Goal: Transaction & Acquisition: Purchase product/service

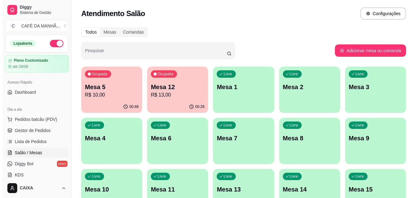
scroll to position [12, 0]
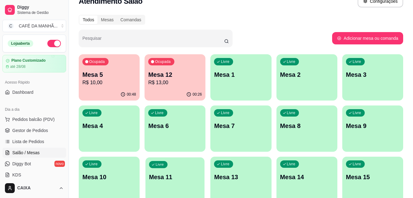
click at [183, 161] on div "Livre Mesa 11" at bounding box center [175, 176] width 59 height 38
click at [28, 121] on span "Pedidos balcão (PDV)" at bounding box center [33, 119] width 42 height 6
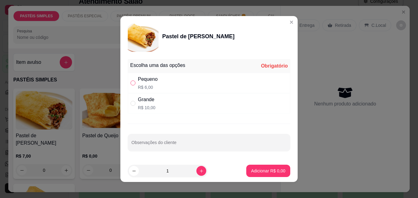
click at [131, 82] on input "" at bounding box center [133, 82] width 5 height 5
radio input "true"
click at [199, 169] on icon "increase-product-quantity" at bounding box center [201, 170] width 5 height 5
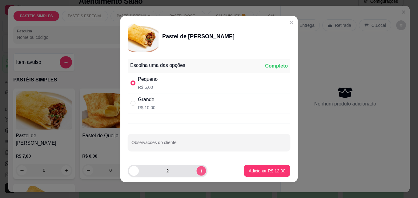
click at [199, 169] on icon "increase-product-quantity" at bounding box center [201, 170] width 5 height 5
type input "5"
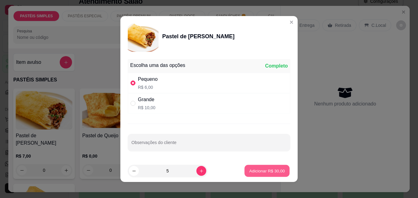
click at [251, 172] on p "Adicionar R$ 30,00" at bounding box center [267, 170] width 36 height 6
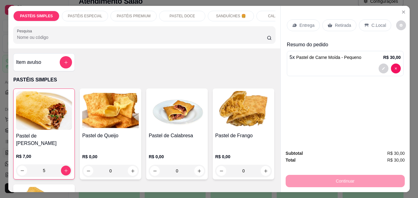
click at [335, 22] on p "Retirada" at bounding box center [343, 25] width 16 height 6
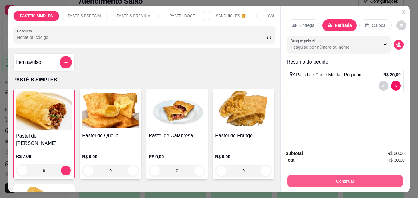
click at [335, 177] on button "Continuar" at bounding box center [345, 181] width 115 height 12
click at [360, 175] on button "Continuar" at bounding box center [345, 181] width 115 height 12
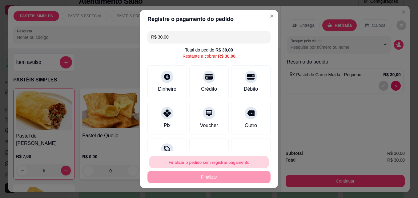
click at [213, 165] on button "Finalizar o pedido sem registrar pagamento" at bounding box center [208, 162] width 119 height 12
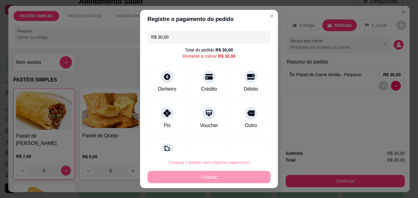
click at [248, 141] on button "Confirmar" at bounding box center [244, 144] width 22 height 9
type input "0"
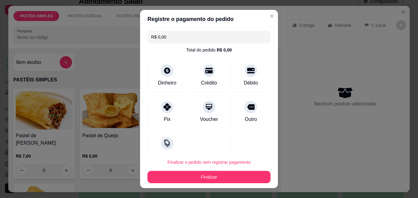
type input "R$ 0,00"
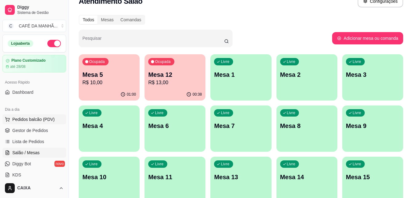
click at [36, 120] on span "Pedidos balcão (PDV)" at bounding box center [33, 119] width 42 height 6
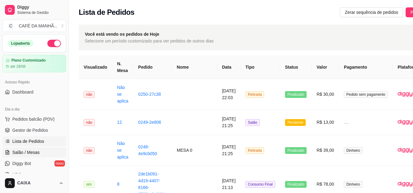
click at [40, 155] on link "Salão / Mesas" at bounding box center [34, 152] width 64 height 10
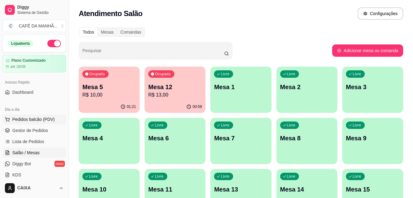
click at [46, 115] on button "Pedidos balcão (PDV)" at bounding box center [34, 119] width 64 height 10
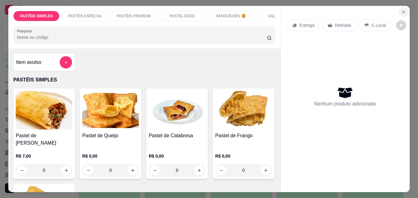
click at [400, 13] on button "Close" at bounding box center [404, 12] width 10 height 10
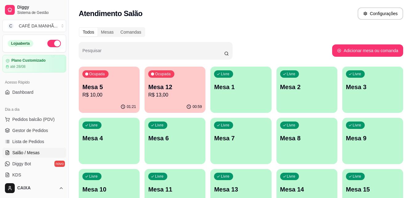
click at [57, 124] on ul "Pedidos balcão (PDV) Gestor de Pedidos Lista de Pedidos Salão / Mesas Diggy Bot…" at bounding box center [34, 146] width 64 height 65
click at [58, 116] on button "Pedidos balcão (PDV)" at bounding box center [34, 119] width 64 height 10
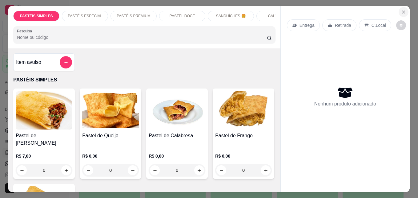
click at [403, 7] on button "Close" at bounding box center [404, 12] width 10 height 10
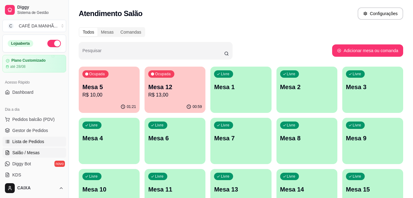
click at [42, 140] on span "Lista de Pedidos" at bounding box center [28, 141] width 32 height 6
